Goal: Task Accomplishment & Management: Manage account settings

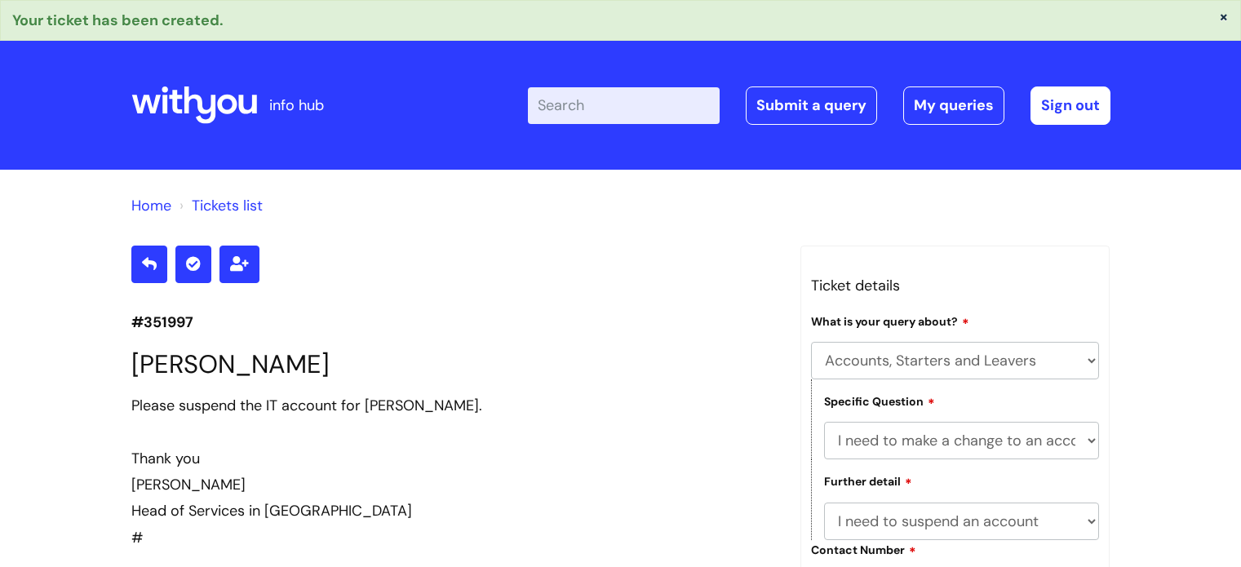
select select "Accounts, Starters and Leavers"
select select "I need to make a change to an account"
select select "I need to suspend an account"
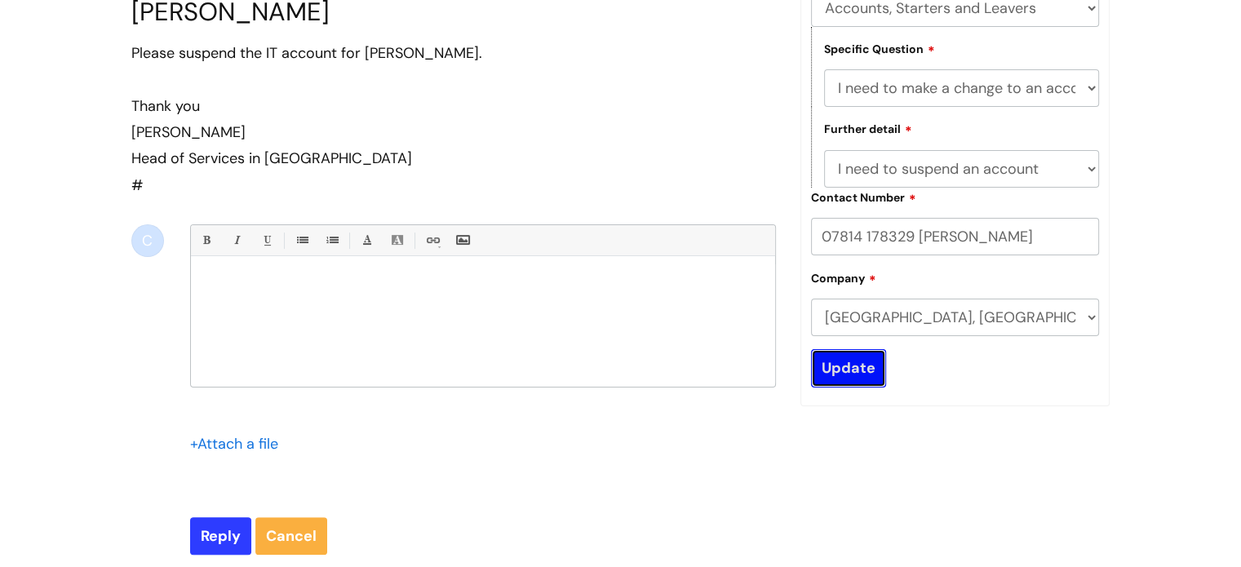
click at [848, 365] on input "Update" at bounding box center [848, 368] width 75 height 38
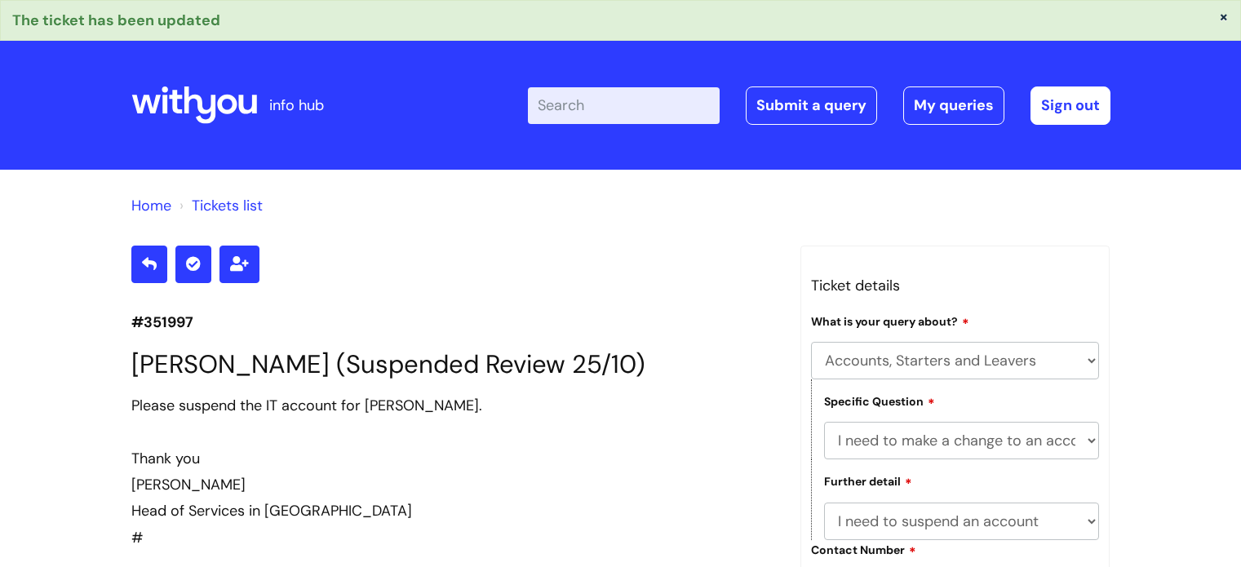
select select "Accounts, Starters and Leavers"
select select "I need to make a change to an account"
select select "I need to suspend an account"
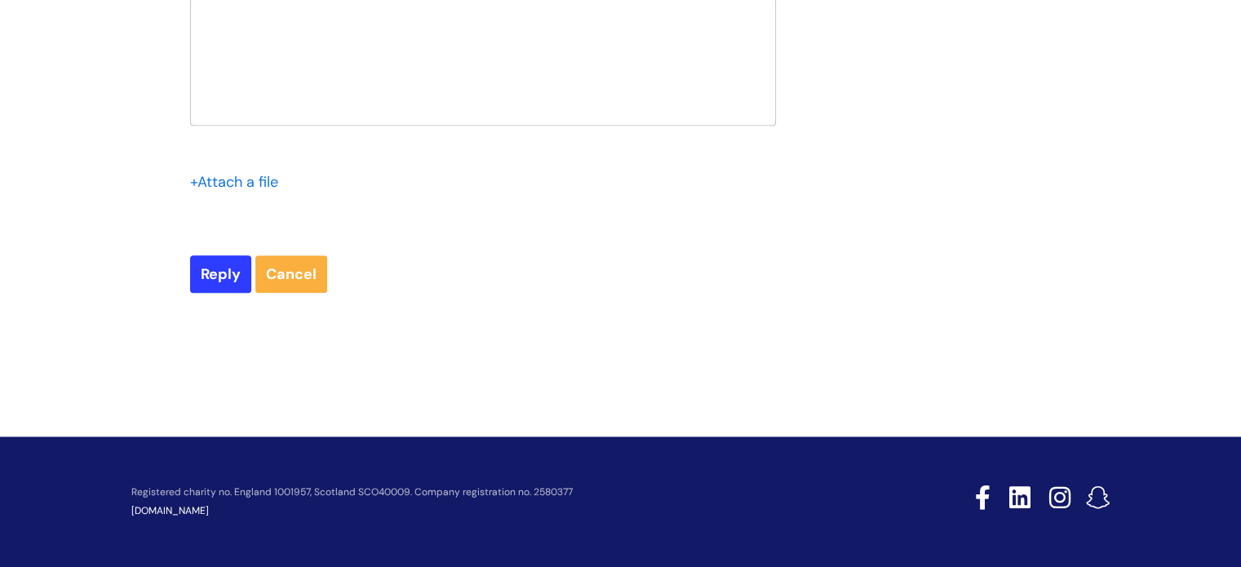
scroll to position [1057, 0]
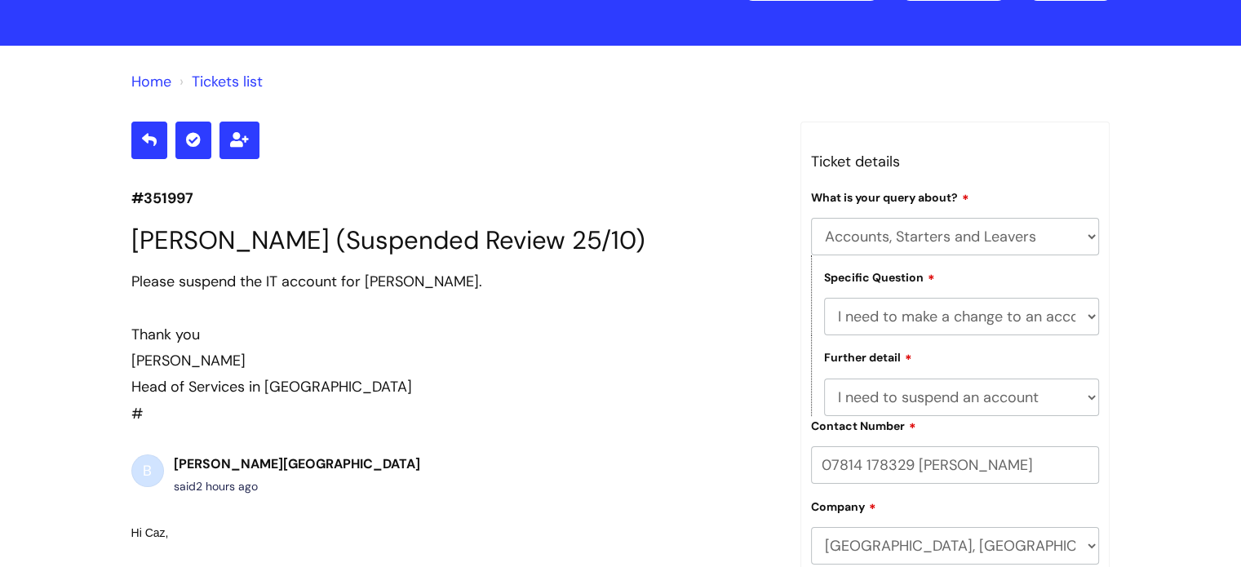
scroll to position [122, 0]
